Goal: Task Accomplishment & Management: Use online tool/utility

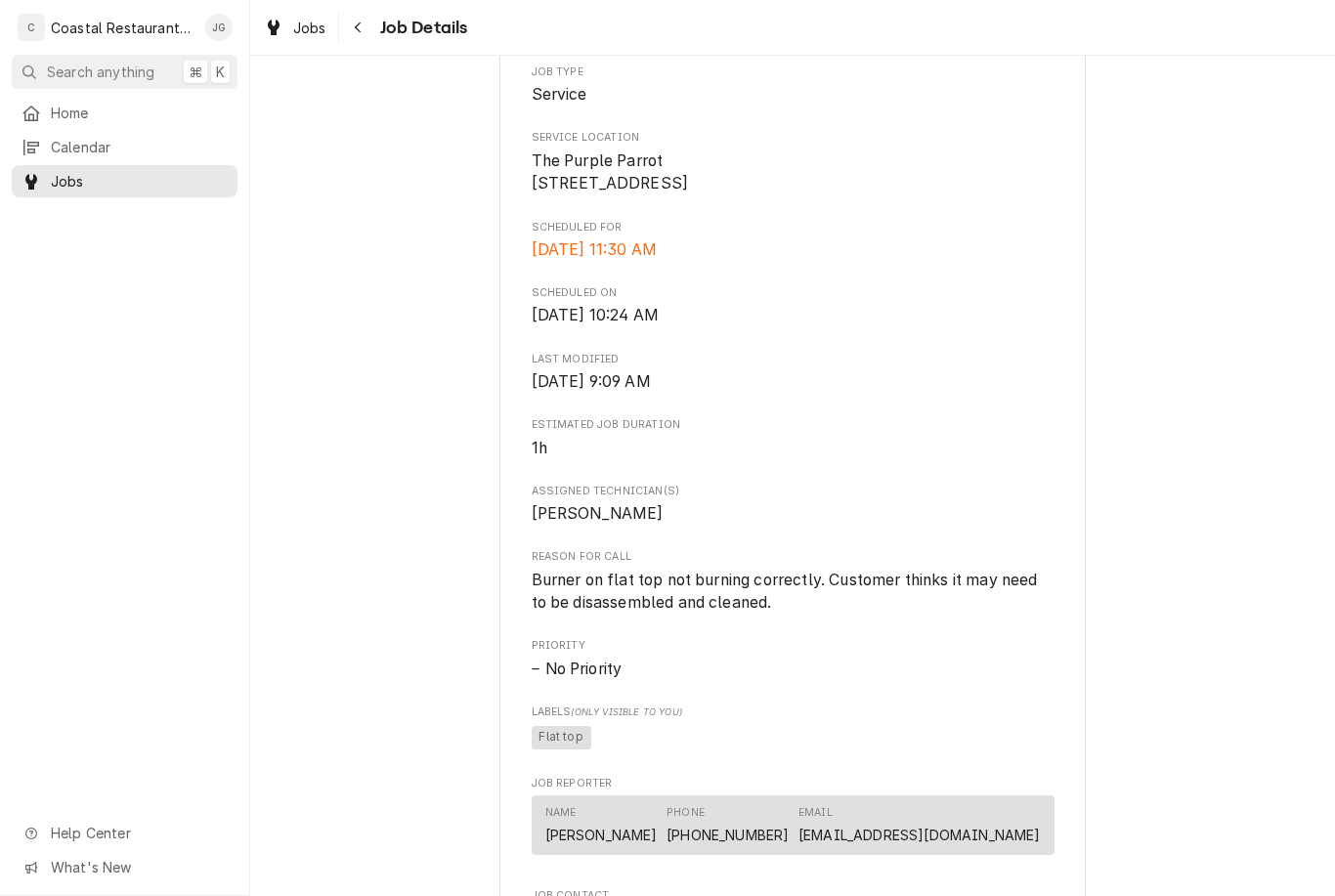
scroll to position [364, 0]
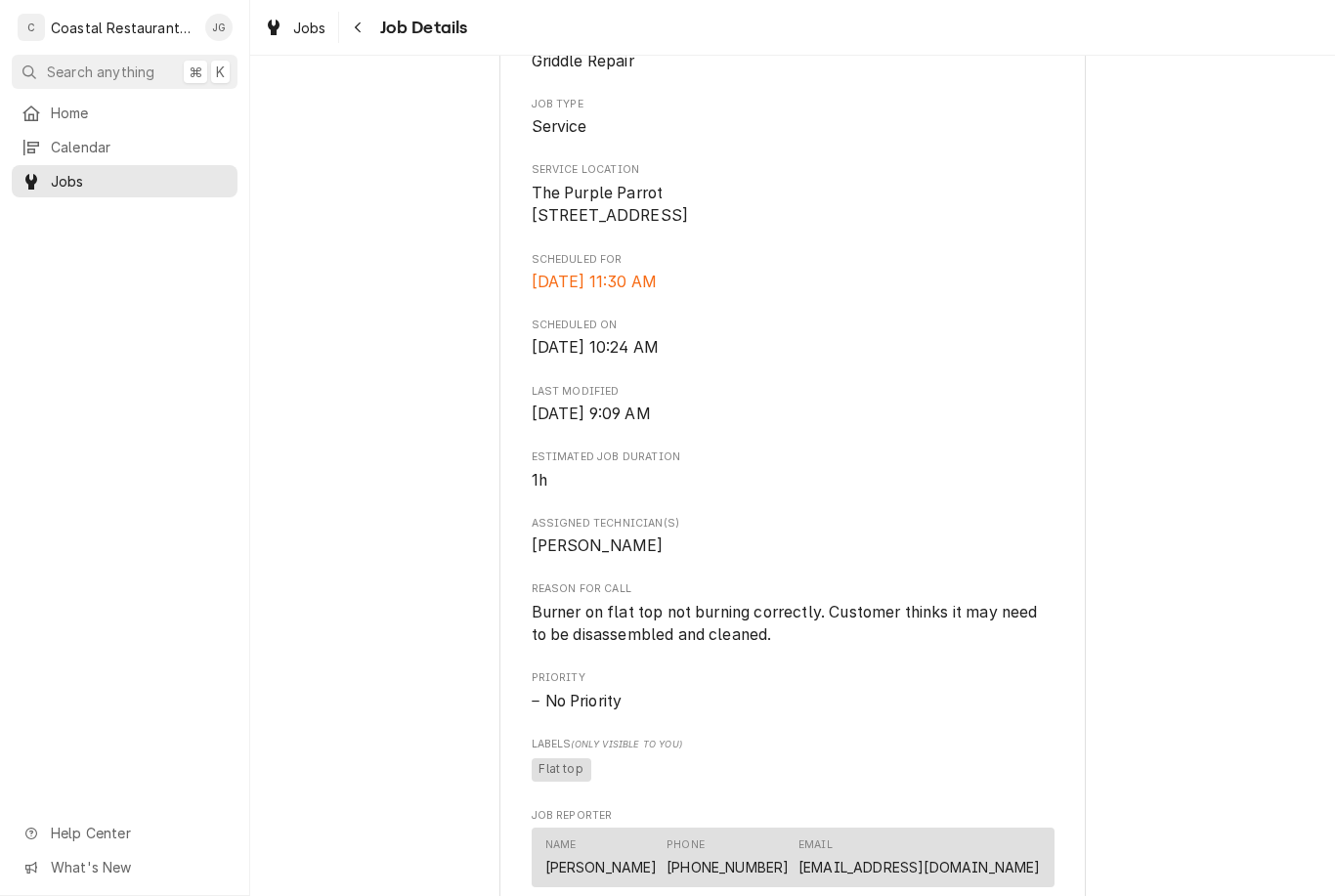
click at [111, 106] on span "Home" at bounding box center [138, 112] width 177 height 21
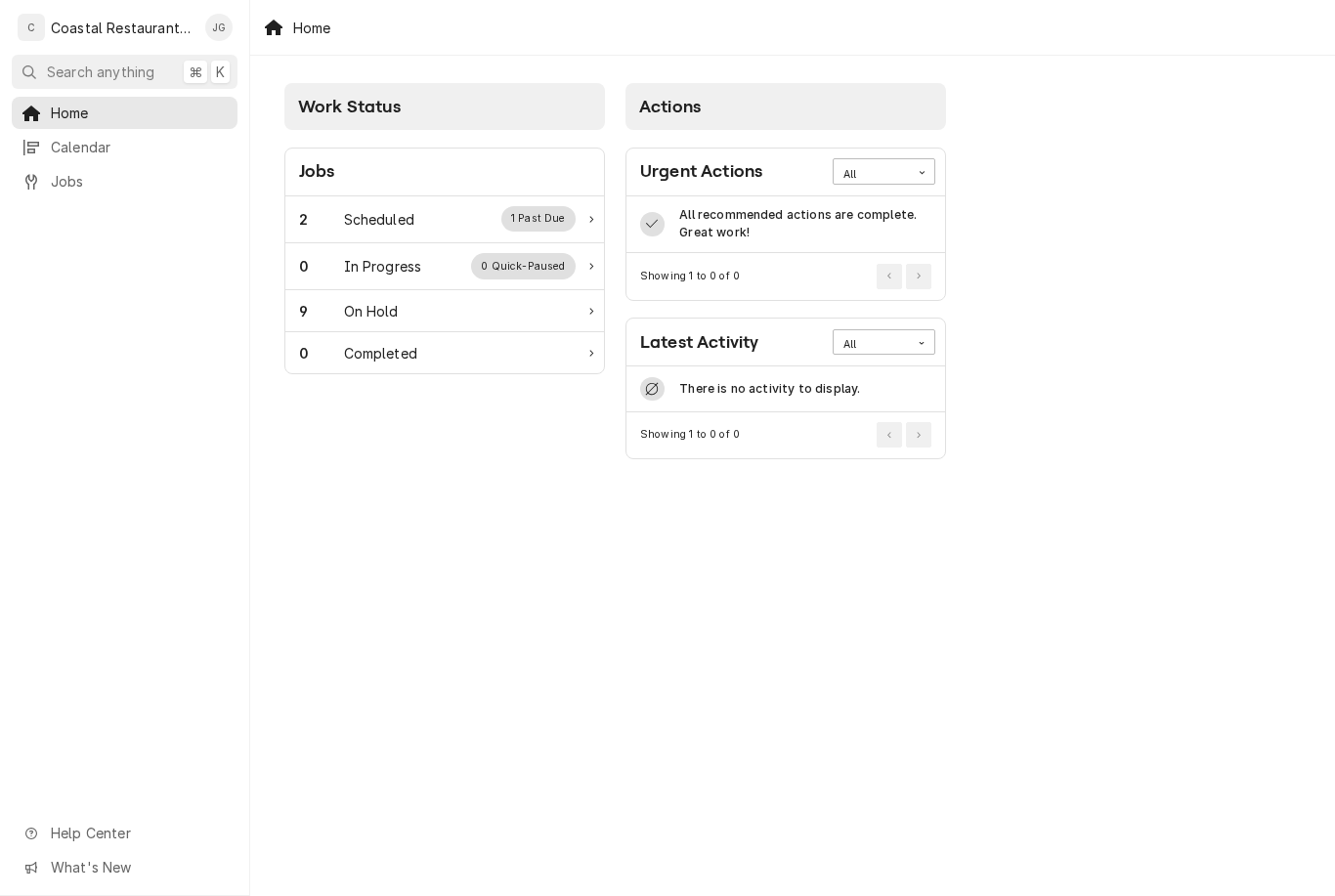
click at [403, 218] on div "Scheduled" at bounding box center [379, 219] width 70 height 21
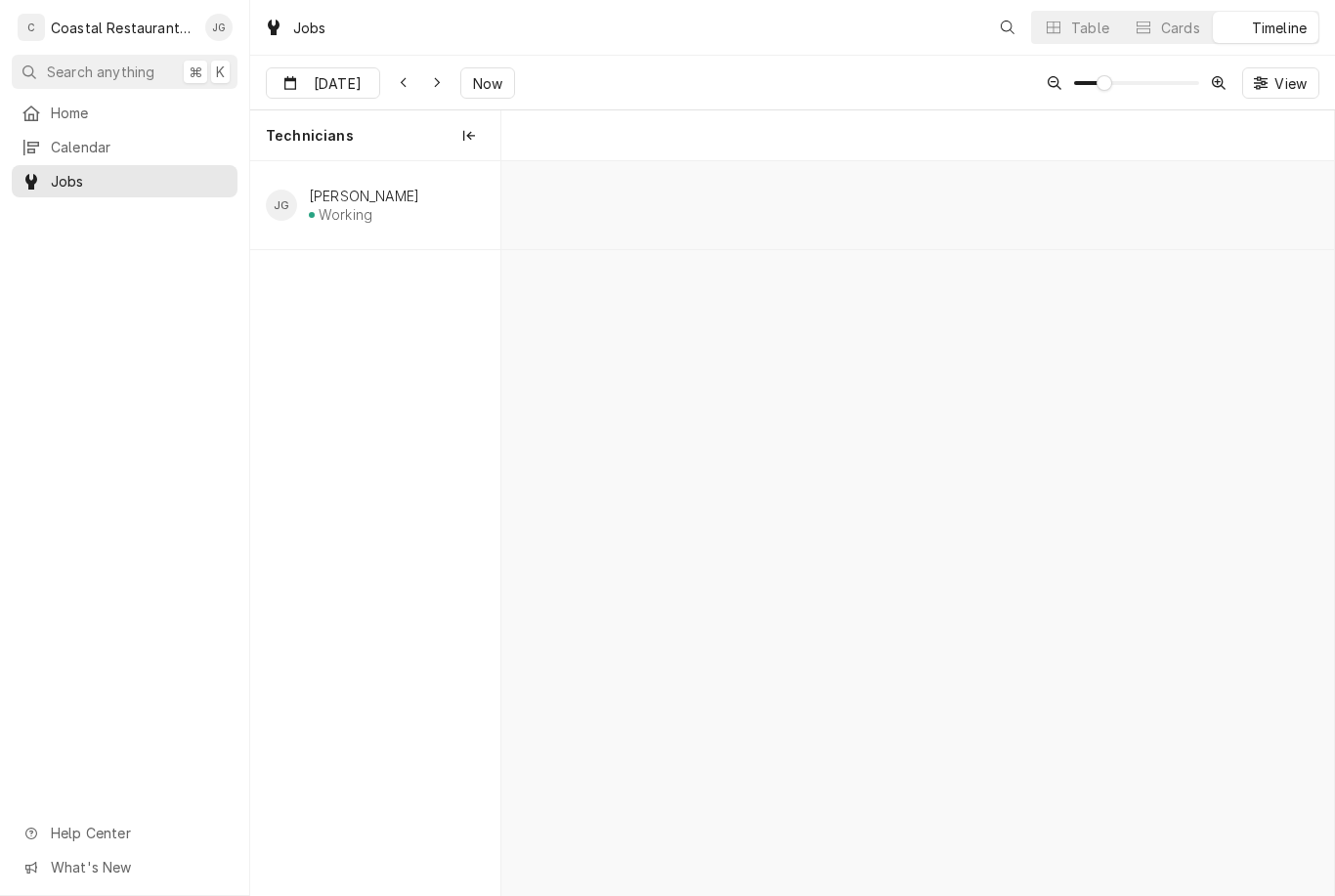
scroll to position [0, 16500]
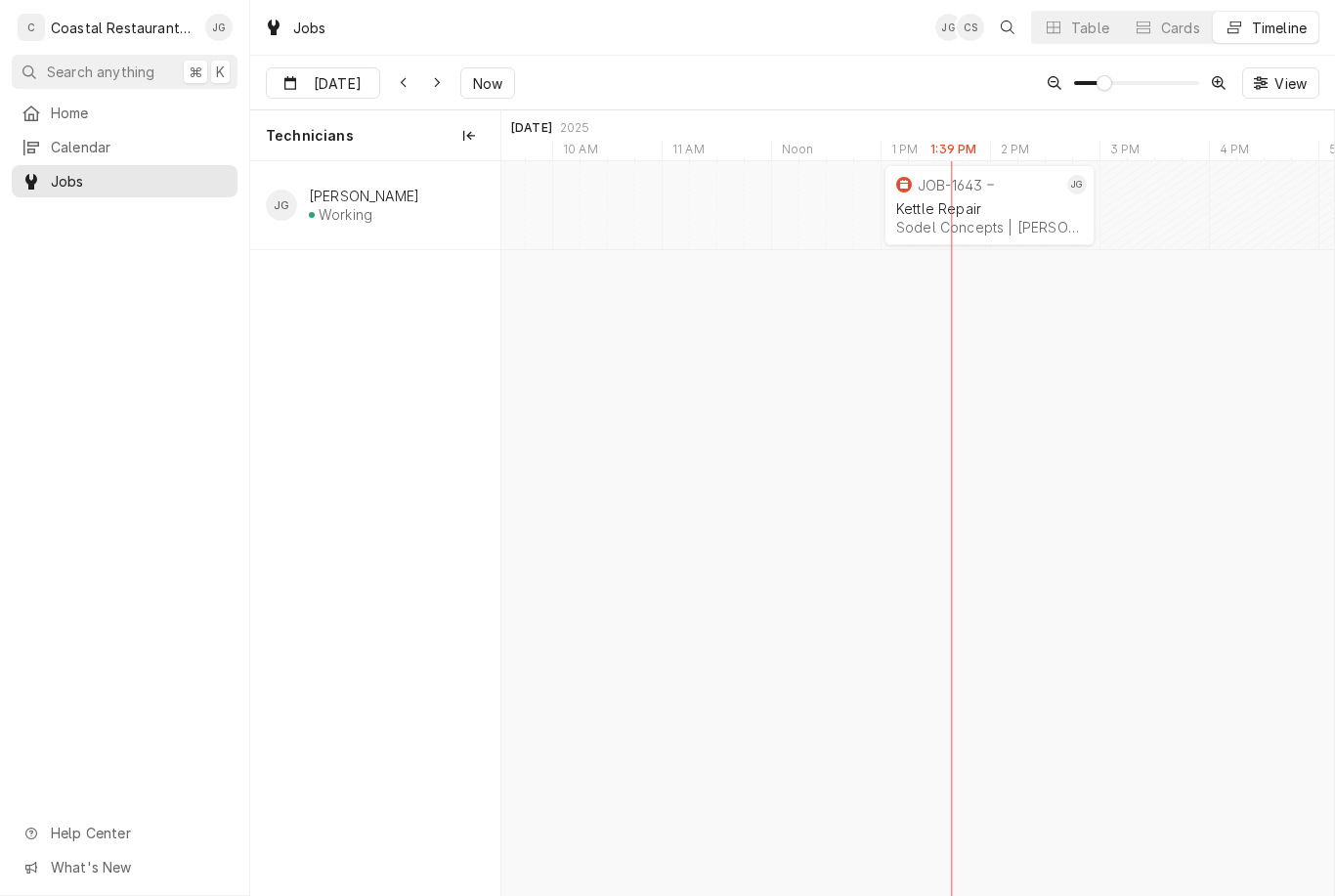
click at [1020, 207] on div "Kettle Repair" at bounding box center [989, 208] width 186 height 17
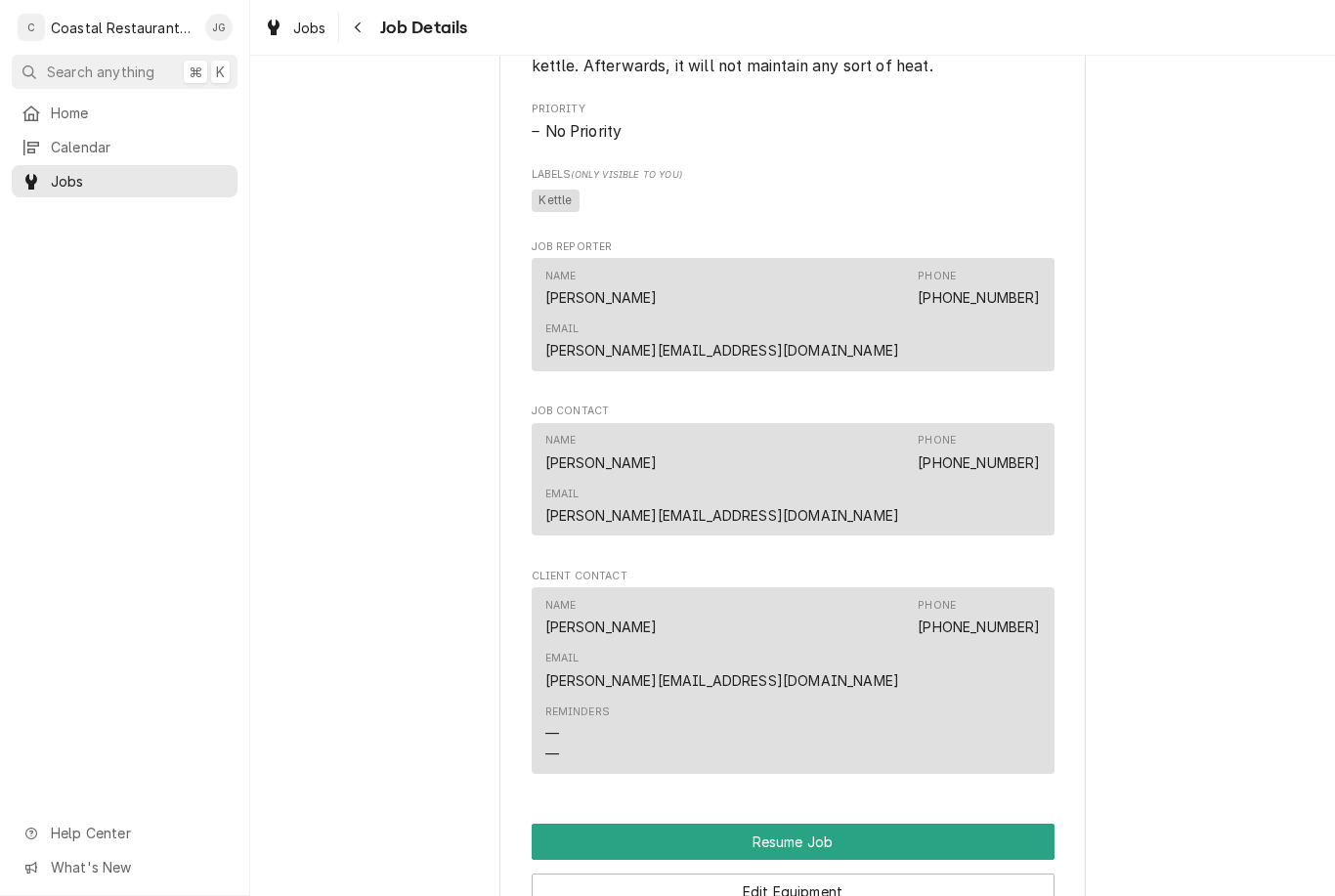
scroll to position [1394, 0]
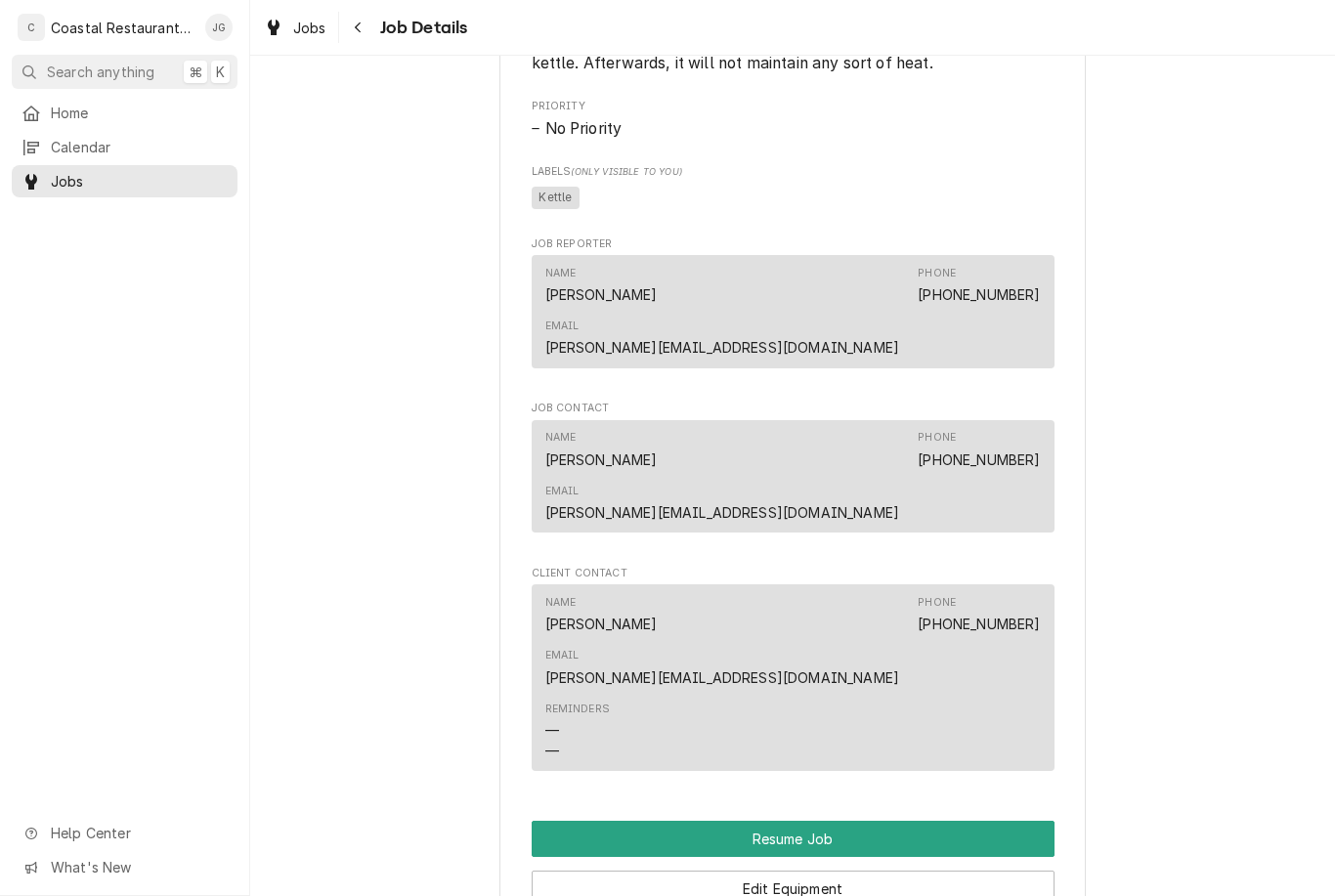
click at [821, 821] on button "Resume Job" at bounding box center [793, 839] width 523 height 37
